Goal: Find specific page/section: Find specific page/section

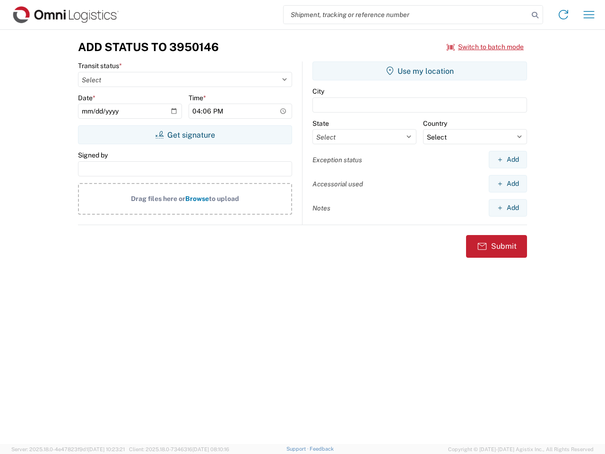
click at [406, 15] on input "search" at bounding box center [406, 15] width 245 height 18
click at [535, 15] on icon at bounding box center [535, 15] width 13 height 13
click at [564, 15] on icon at bounding box center [563, 14] width 15 height 15
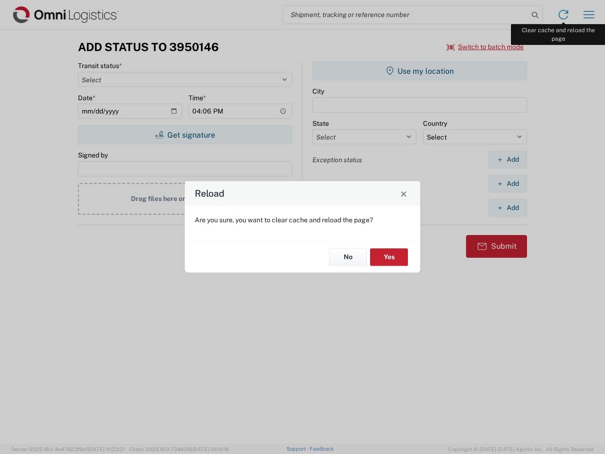
click at [589, 15] on div "Reload Are you sure, you want to clear cache and reload the page? No Yes" at bounding box center [302, 227] width 605 height 454
click at [486, 47] on div "Reload Are you sure, you want to clear cache and reload the page? No Yes" at bounding box center [302, 227] width 605 height 454
click at [185, 135] on div "Reload Are you sure, you want to clear cache and reload the page? No Yes" at bounding box center [302, 227] width 605 height 454
click at [420, 71] on div "Reload Are you sure, you want to clear cache and reload the page? No Yes" at bounding box center [302, 227] width 605 height 454
click at [508, 159] on div "Reload Are you sure, you want to clear cache and reload the page? No Yes" at bounding box center [302, 227] width 605 height 454
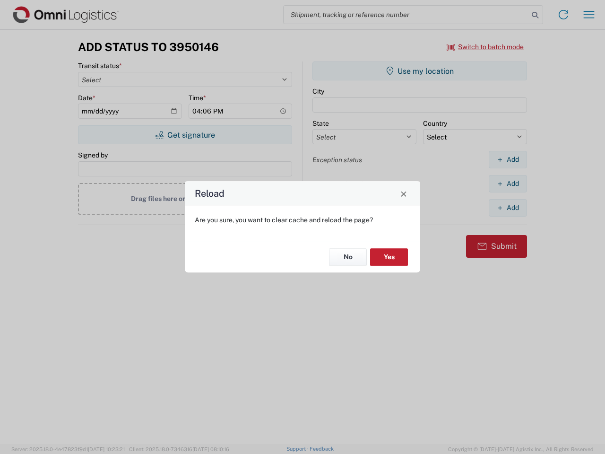
click at [508, 183] on div "Reload Are you sure, you want to clear cache and reload the page? No Yes" at bounding box center [302, 227] width 605 height 454
click at [508, 208] on div "Reload Are you sure, you want to clear cache and reload the page? No Yes" at bounding box center [302, 227] width 605 height 454
